Goal: Transaction & Acquisition: Book appointment/travel/reservation

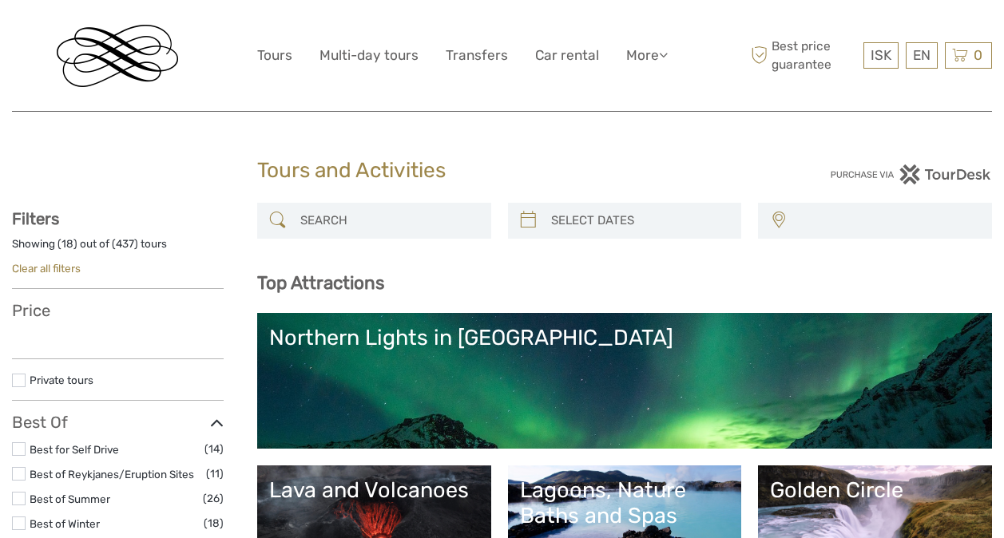
select select
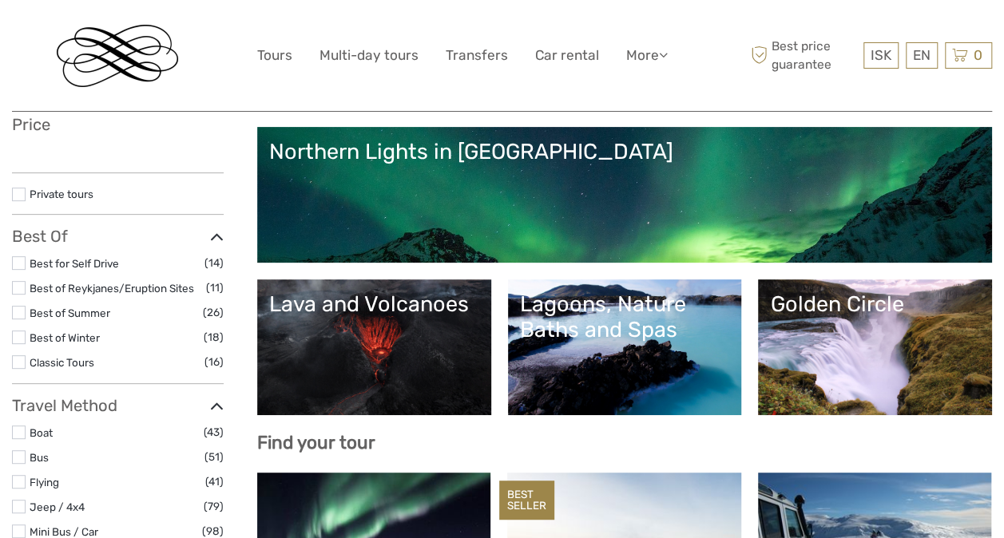
select select
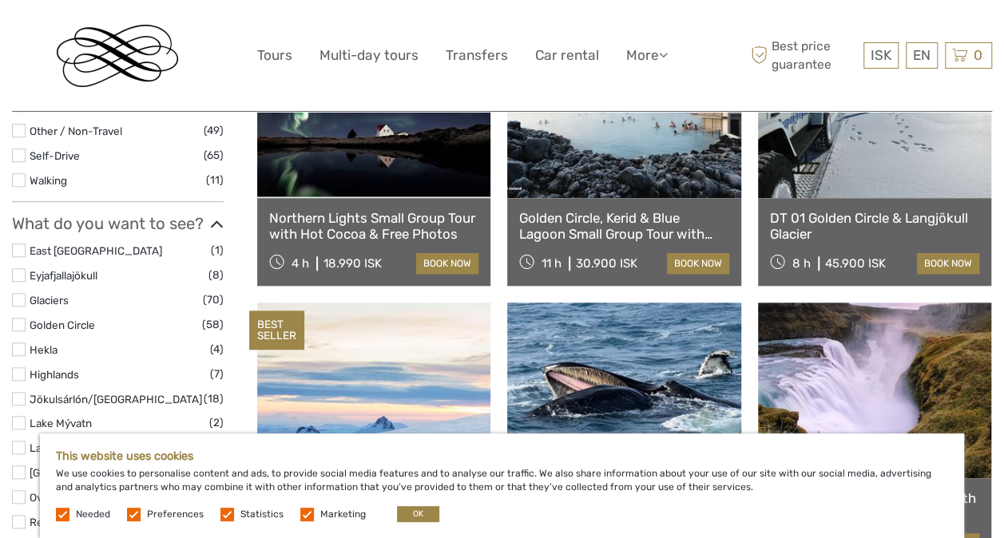
scroll to position [667, 0]
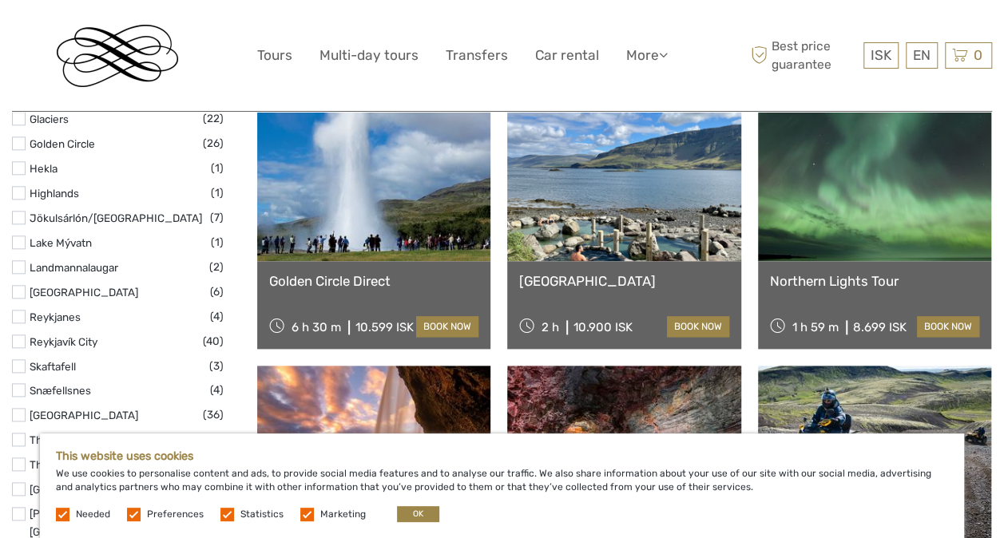
scroll to position [789, 0]
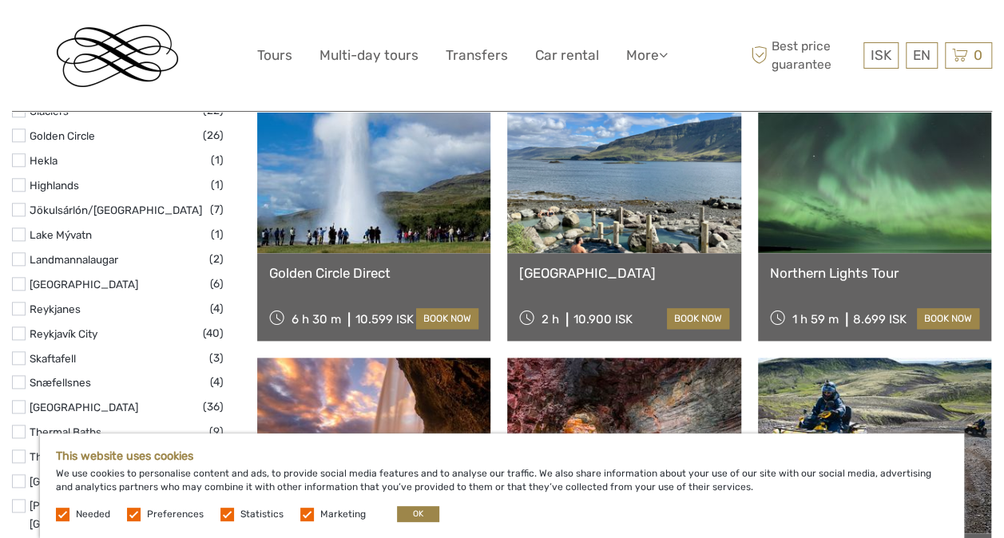
click at [837, 209] on link at bounding box center [874, 165] width 233 height 176
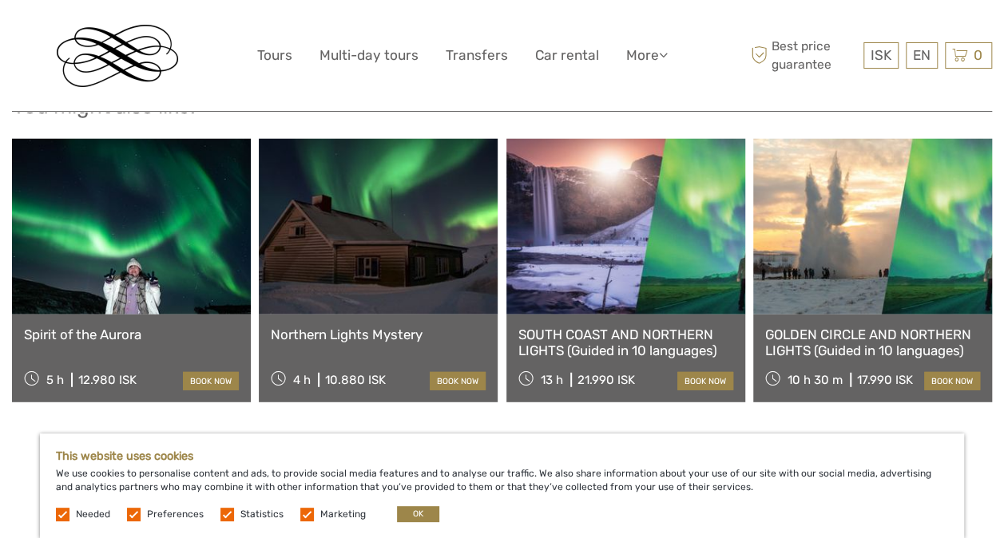
scroll to position [1991, 0]
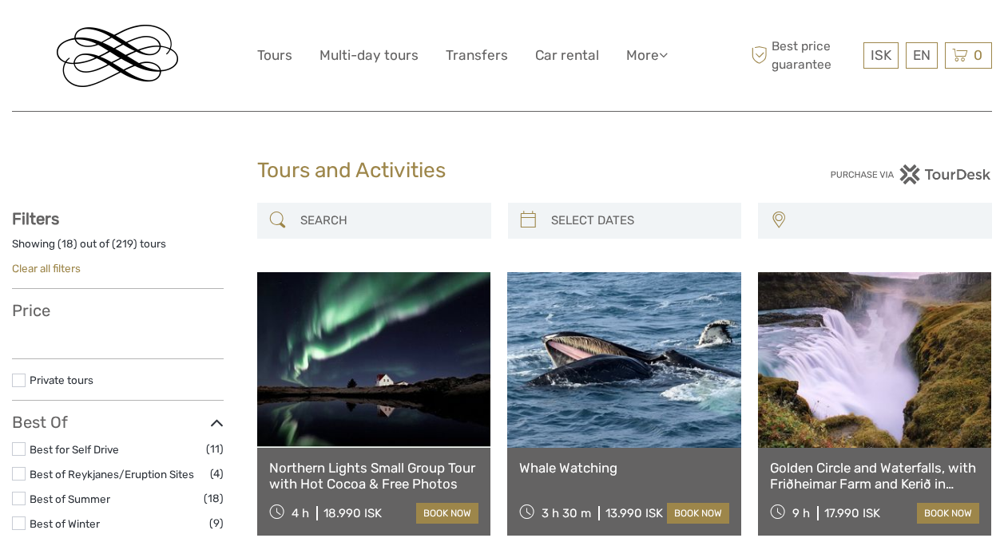
select select
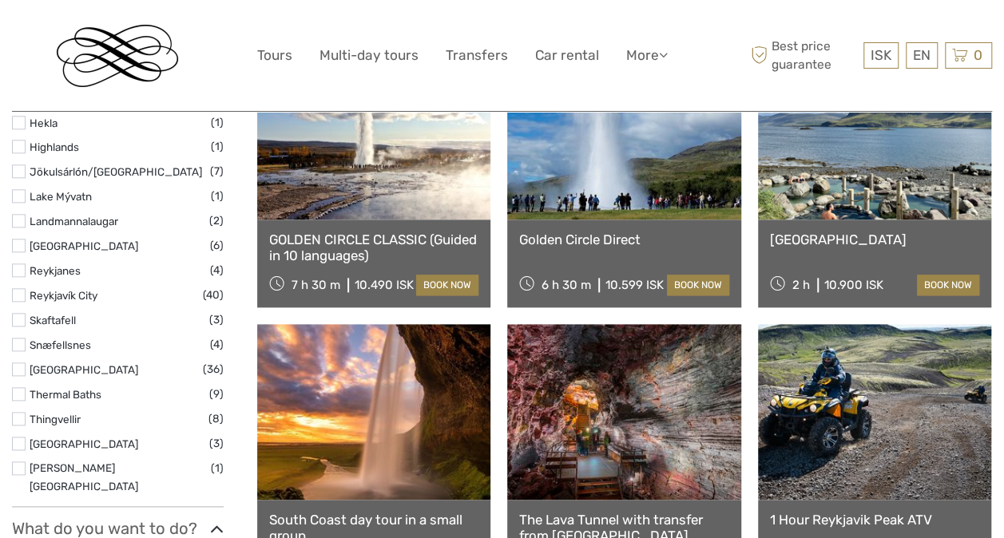
select select
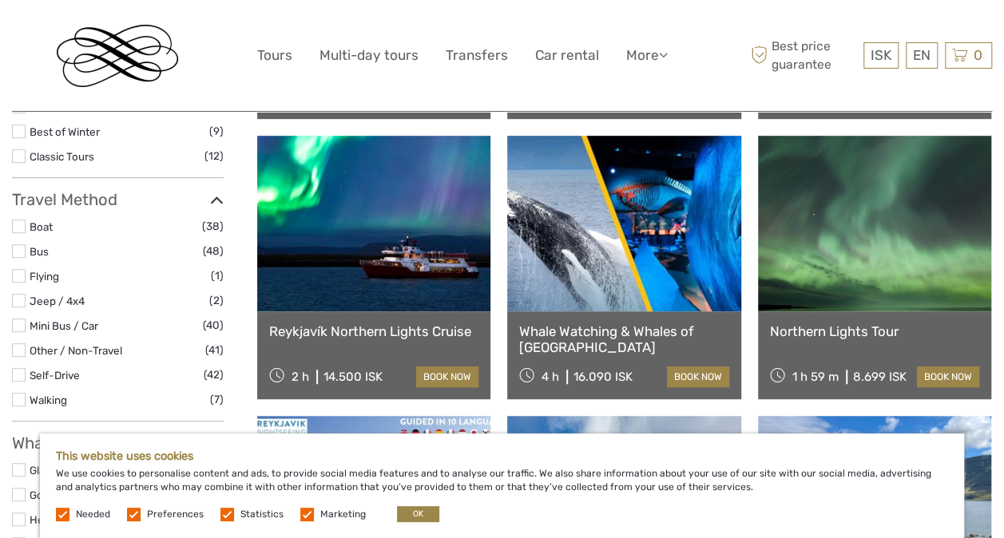
scroll to position [417, 0]
click at [886, 263] on link at bounding box center [874, 224] width 233 height 176
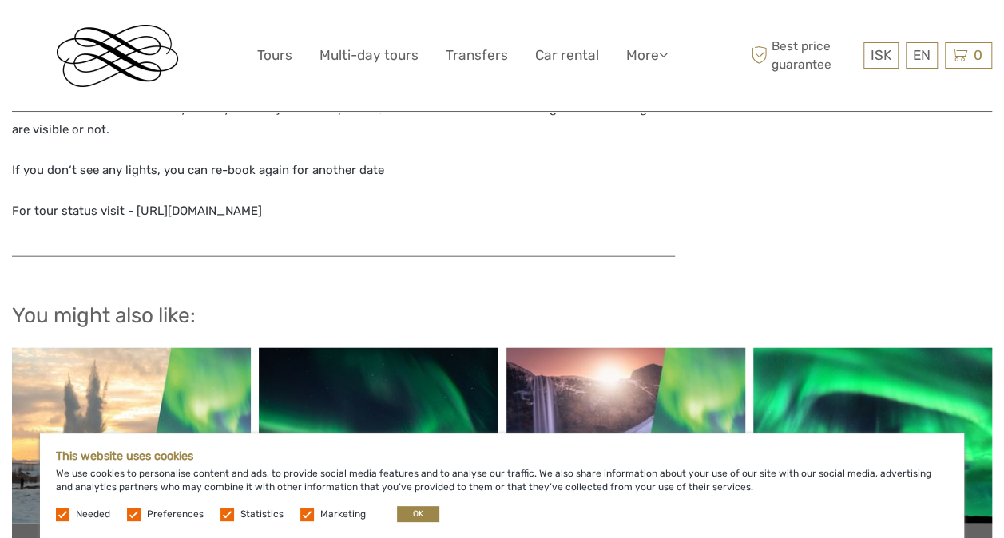
scroll to position [1770, 0]
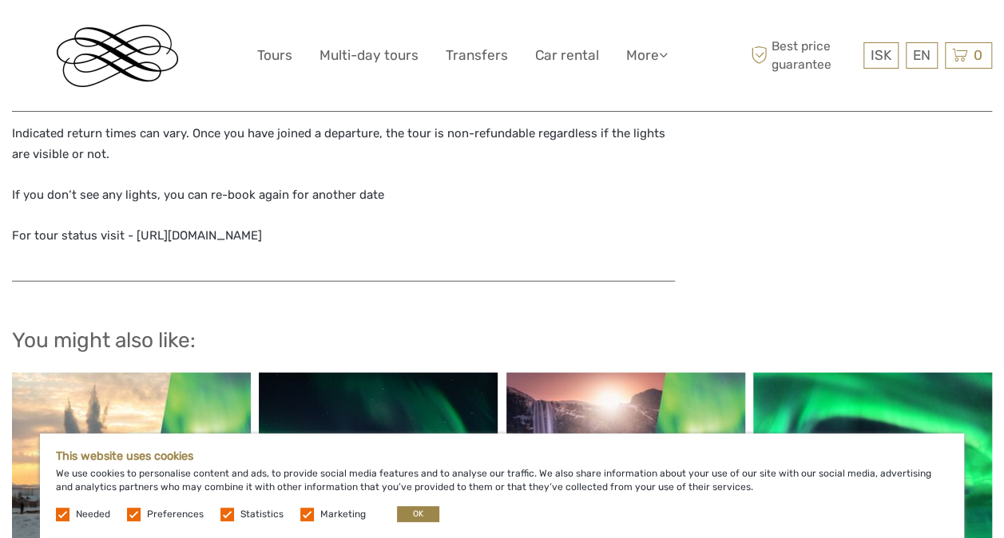
drag, startPoint x: 304, startPoint y: 233, endPoint x: 131, endPoint y: 233, distance: 173.3
click at [131, 233] on p "We recommend bringing warm clothes, thermal layers, sturdy shoes, a winter hat,…" at bounding box center [343, 124] width 663 height 244
drag, startPoint x: 131, startPoint y: 233, endPoint x: 158, endPoint y: 244, distance: 29.4
click at [158, 244] on p "We recommend bringing warm clothes, thermal layers, sturdy shoes, a winter hat,…" at bounding box center [343, 124] width 663 height 244
